Goal: Transaction & Acquisition: Purchase product/service

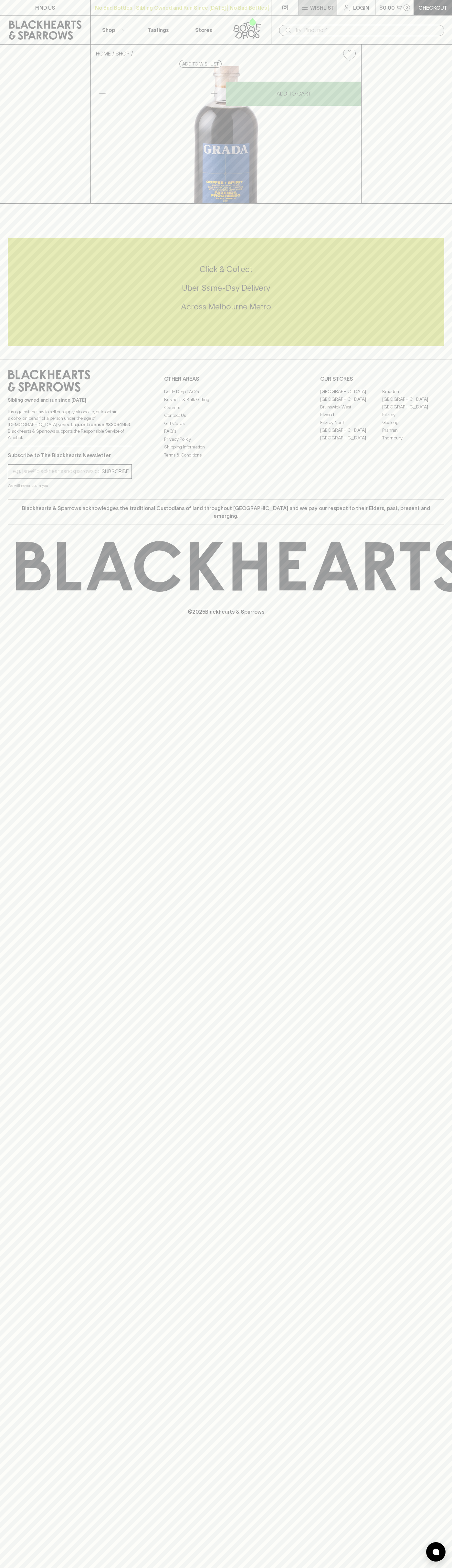
click at [333, 12] on button "Wishlist" at bounding box center [317, 8] width 38 height 16
click at [428, 1514] on div at bounding box center [226, 784] width 452 height 1568
click at [150, 1568] on html "FIND US | No Bad Bottles | Sibling Owned and Run Since 2006 | No Bad Bottles | …" at bounding box center [226, 784] width 452 height 1568
click at [22, 1335] on div at bounding box center [226, 784] width 452 height 1568
